Goal: Task Accomplishment & Management: Manage account settings

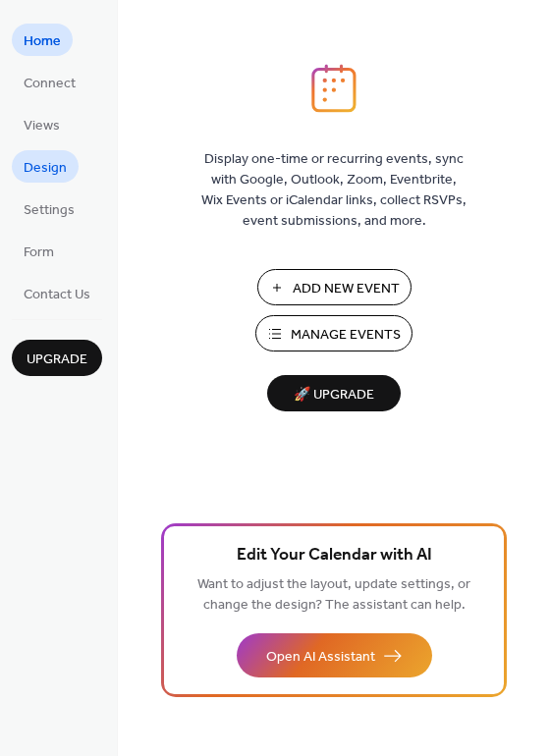
click at [51, 177] on span "Design" at bounding box center [45, 168] width 43 height 21
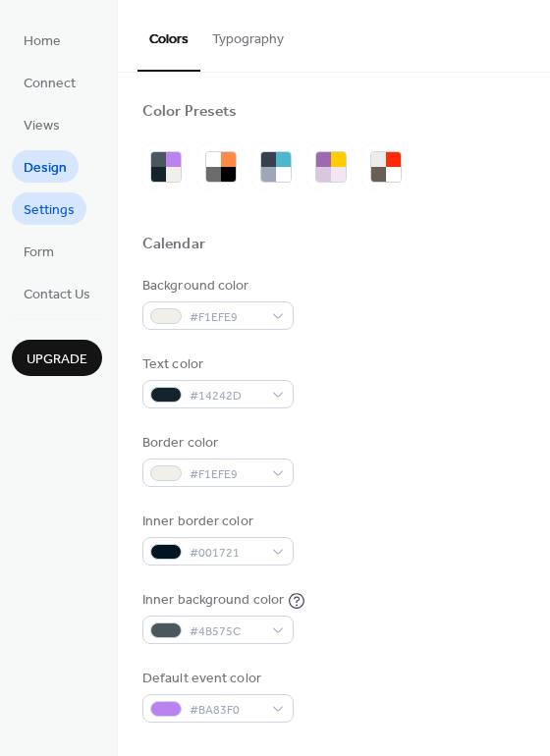
click at [56, 212] on span "Settings" at bounding box center [49, 210] width 51 height 21
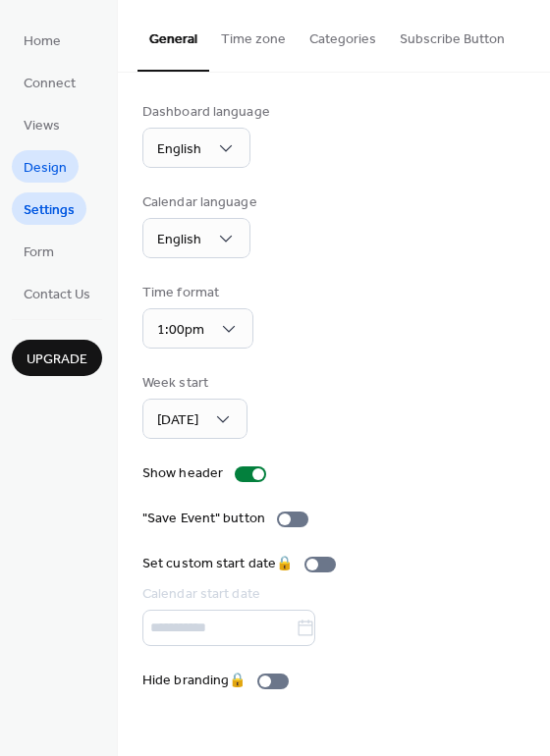
click at [56, 158] on span "Design" at bounding box center [45, 168] width 43 height 21
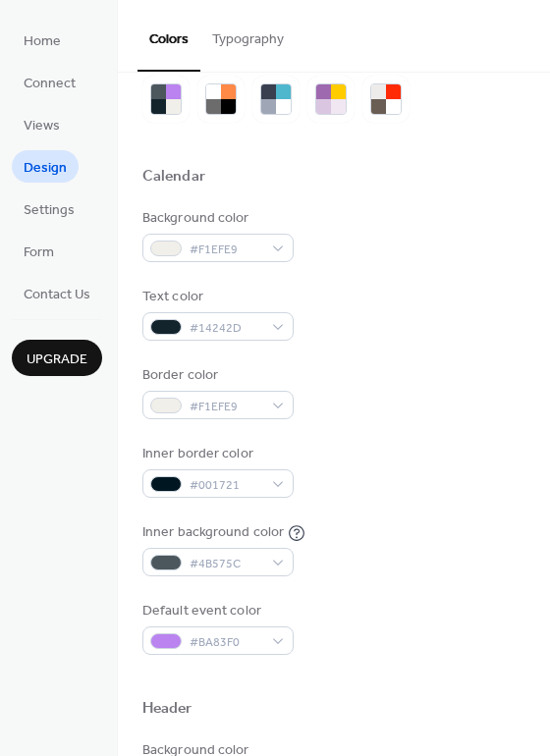
scroll to position [44, 0]
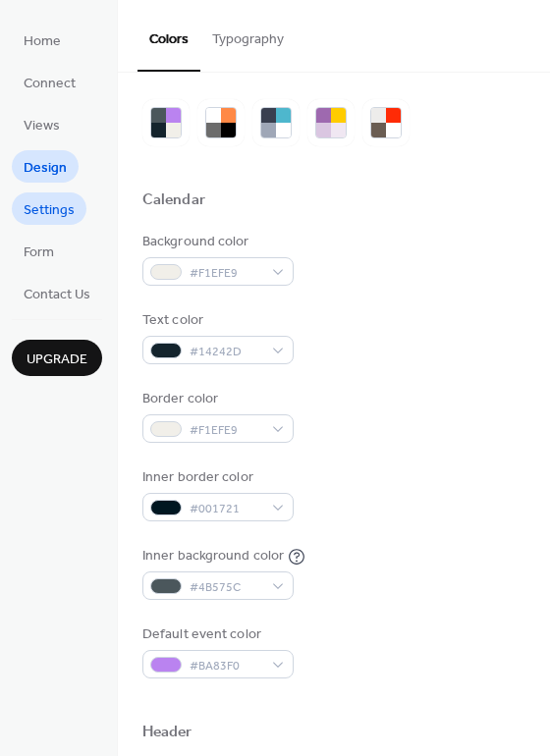
click at [41, 218] on span "Settings" at bounding box center [49, 210] width 51 height 21
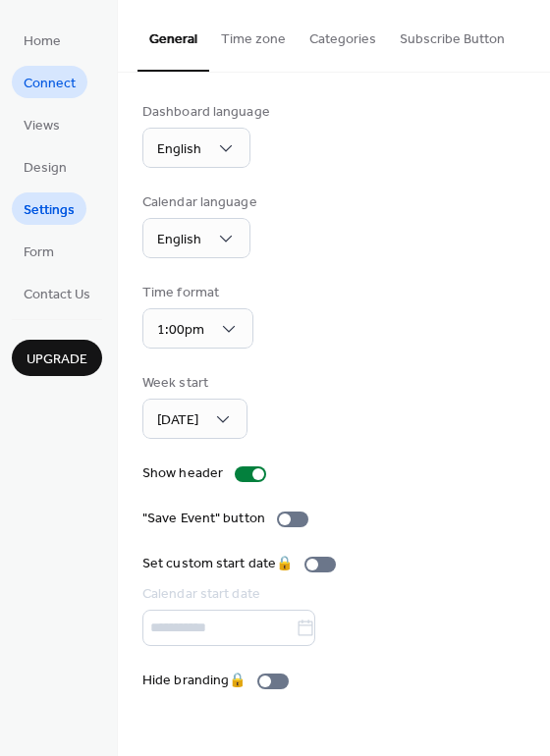
click at [54, 80] on span "Connect" at bounding box center [50, 84] width 52 height 21
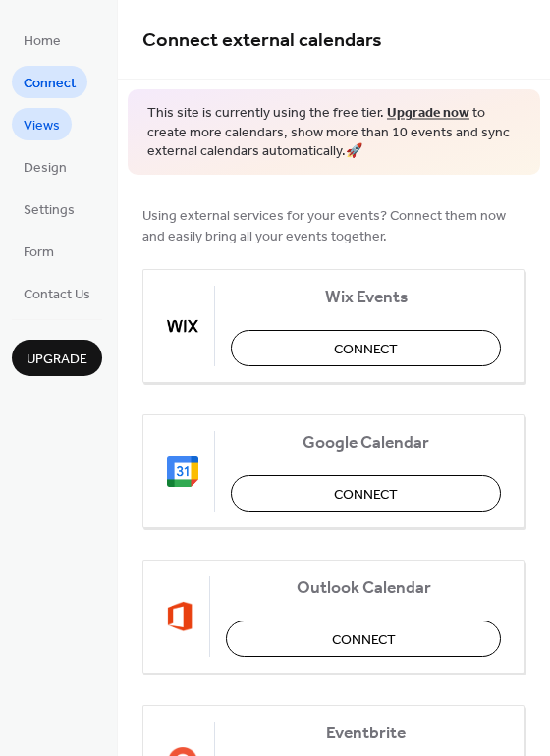
click at [57, 128] on span "Views" at bounding box center [42, 126] width 36 height 21
click at [36, 127] on span "Views" at bounding box center [42, 126] width 36 height 21
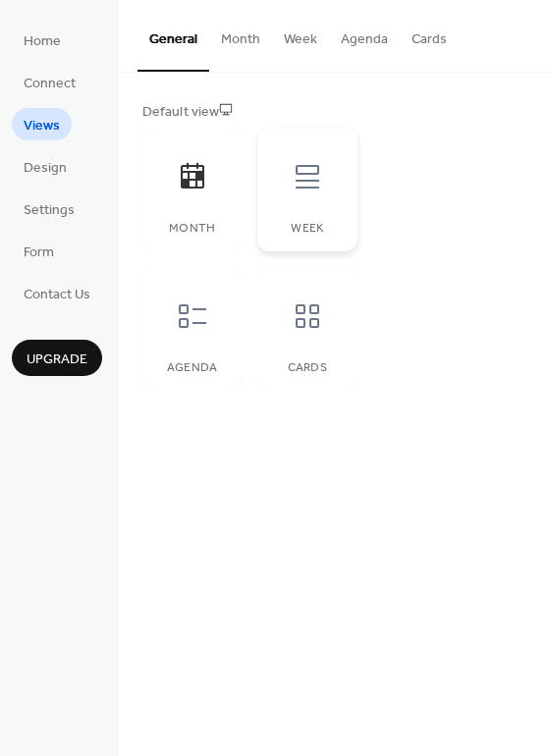
click at [309, 178] on icon at bounding box center [307, 176] width 31 height 31
click at [197, 320] on icon at bounding box center [192, 315] width 31 height 31
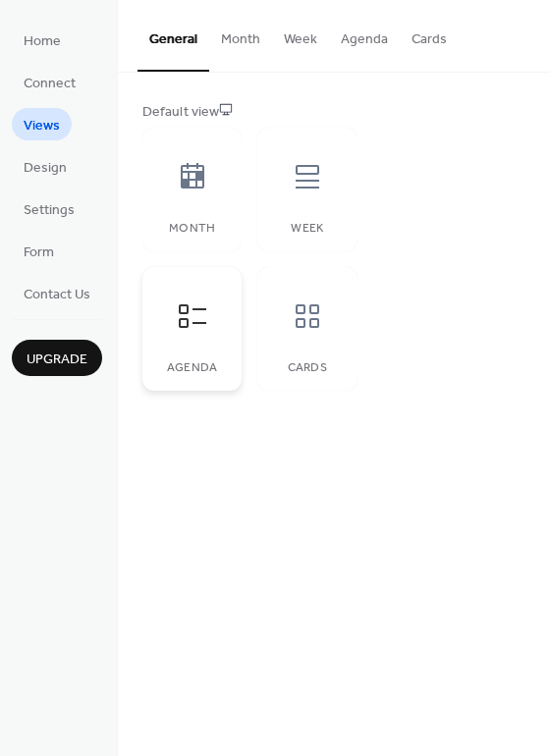
click at [167, 308] on div at bounding box center [192, 316] width 59 height 59
click at [203, 317] on icon at bounding box center [192, 315] width 31 height 31
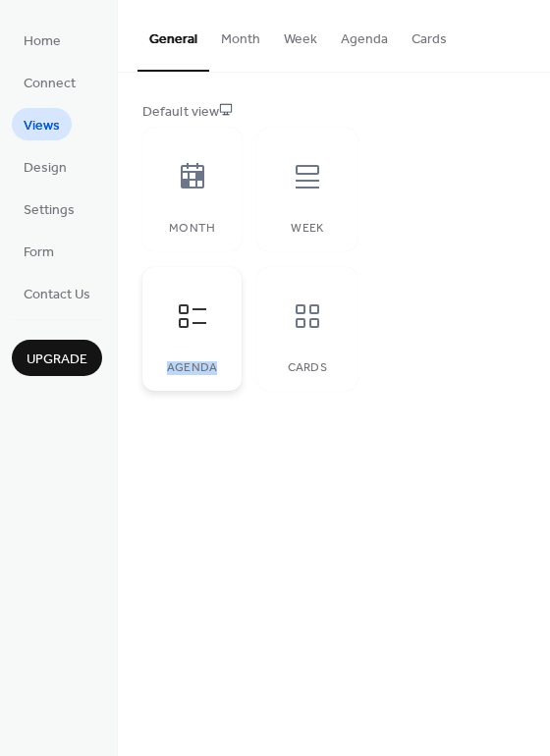
click at [203, 317] on icon at bounding box center [192, 315] width 31 height 31
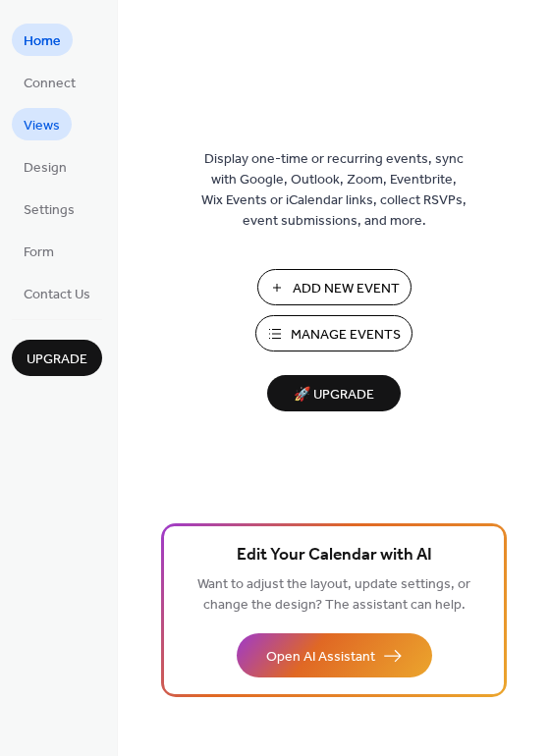
click at [51, 126] on span "Views" at bounding box center [42, 126] width 36 height 21
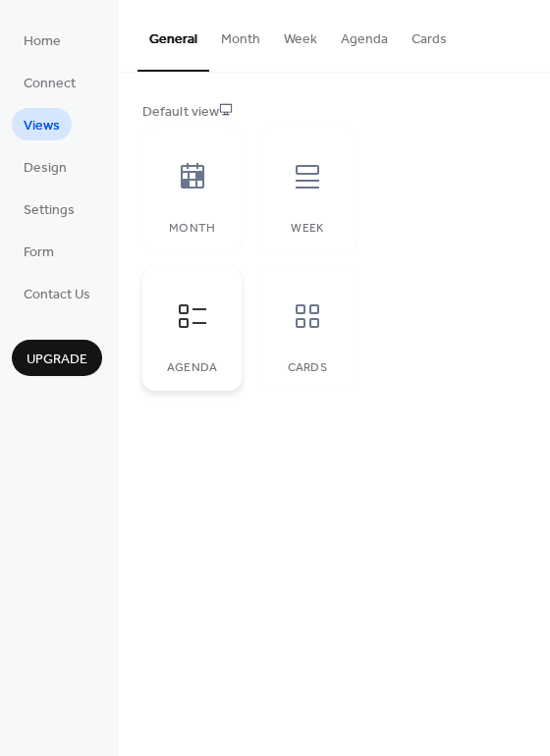
click at [183, 324] on icon at bounding box center [192, 315] width 31 height 31
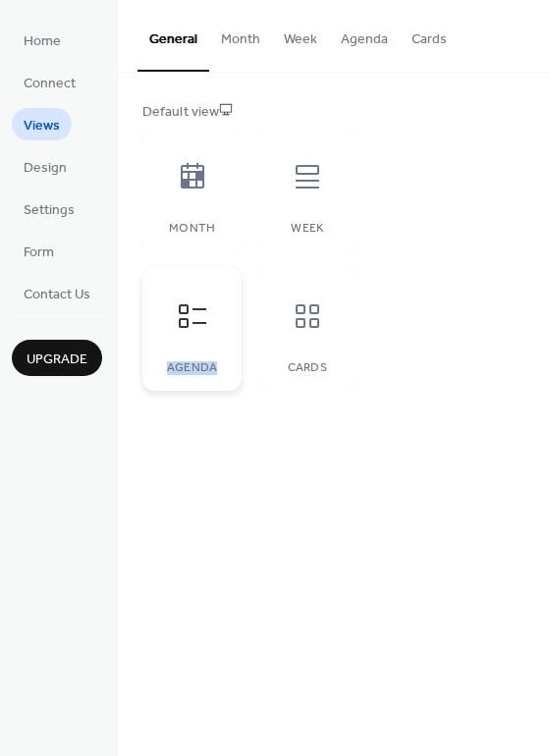
click at [183, 324] on icon at bounding box center [192, 315] width 31 height 31
click at [274, 324] on div "Cards" at bounding box center [306, 329] width 99 height 124
click at [211, 323] on div at bounding box center [192, 316] width 59 height 59
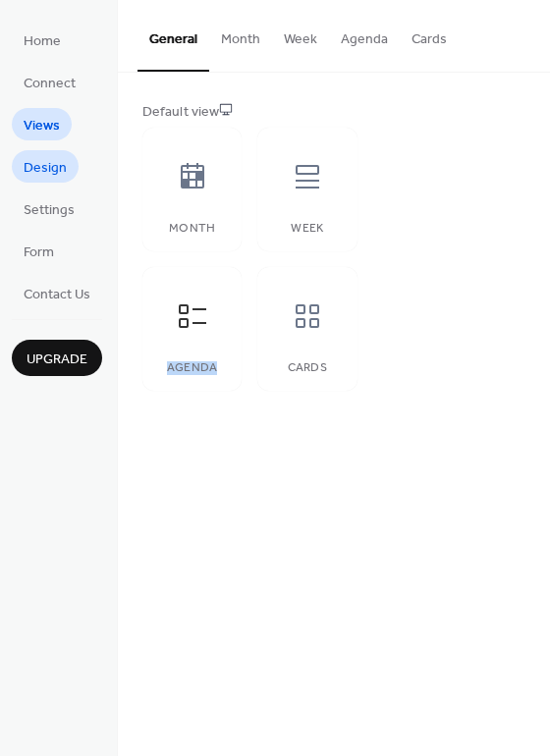
click at [52, 163] on span "Design" at bounding box center [45, 168] width 43 height 21
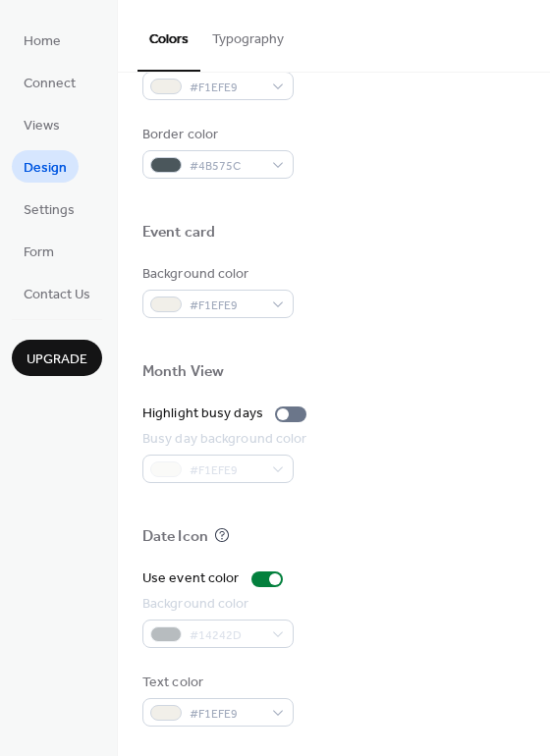
scroll to position [840, 0]
click at [44, 211] on span "Settings" at bounding box center [49, 210] width 51 height 21
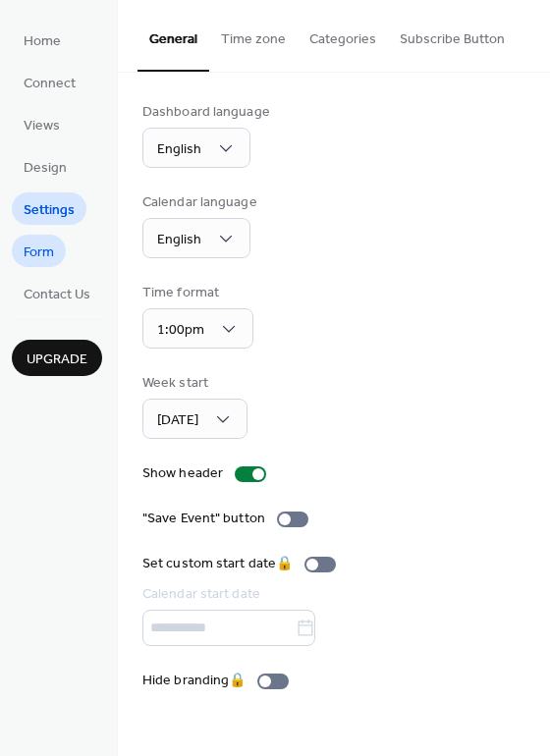
click at [47, 250] on span "Form" at bounding box center [39, 252] width 30 height 21
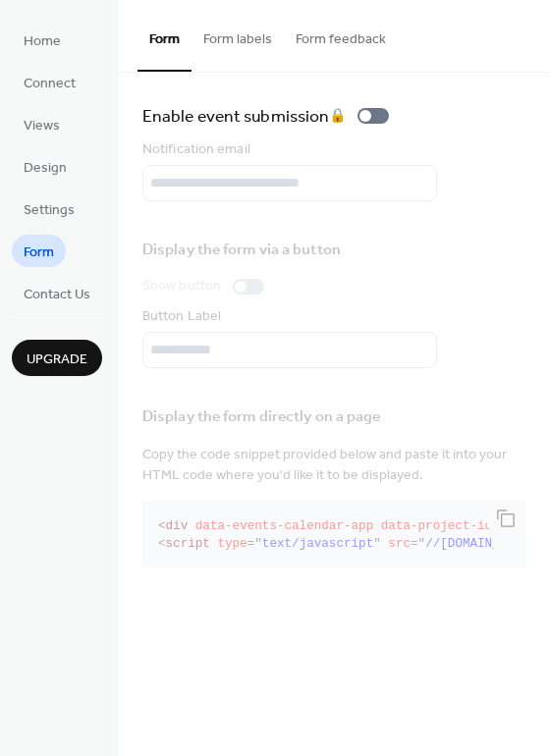
click at [255, 47] on button "Form labels" at bounding box center [237, 35] width 92 height 70
